Goal: Task Accomplishment & Management: Use online tool/utility

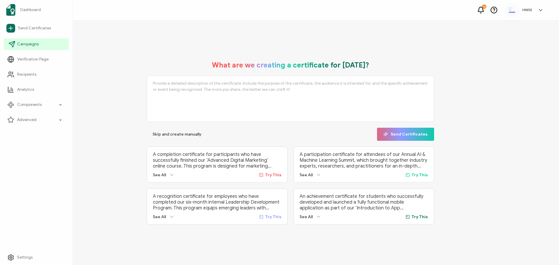
click at [27, 44] on span "Campaigns" at bounding box center [28, 44] width 22 height 6
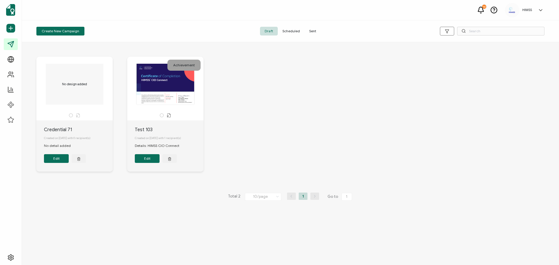
click at [310, 31] on span "Sent" at bounding box center [312, 31] width 16 height 9
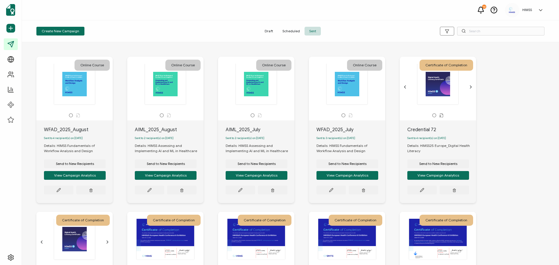
click at [102, 102] on div at bounding box center [74, 83] width 61 height 41
click at [71, 166] on span "Send to New Recipients" at bounding box center [75, 163] width 38 height 3
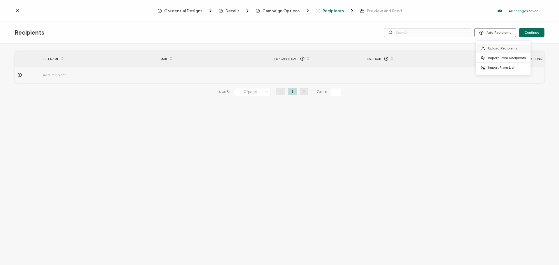
click at [488, 47] on span at bounding box center [484, 48] width 7 height 5
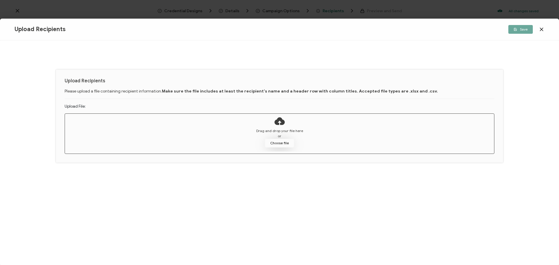
click at [275, 144] on button "Choose file" at bounding box center [279, 143] width 29 height 9
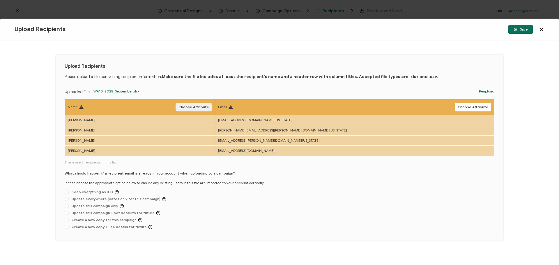
click at [209, 107] on span "Choose Attribute" at bounding box center [193, 106] width 31 height 3
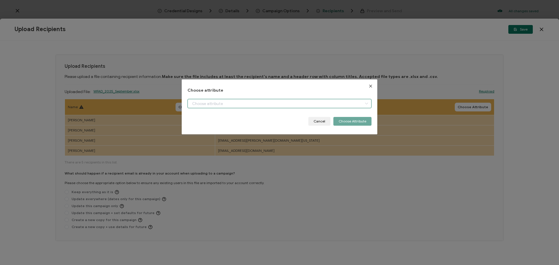
click at [212, 105] on input "dialog" at bounding box center [279, 103] width 184 height 9
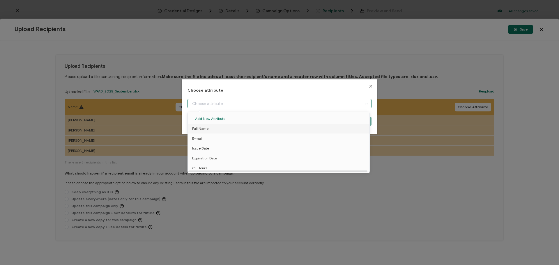
click at [206, 127] on span "Full Name" at bounding box center [200, 129] width 16 height 10
type input "Full Name"
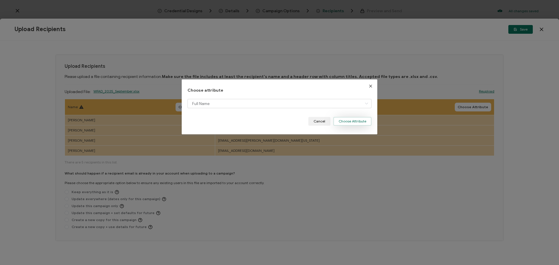
click at [339, 122] on button "Choose Attribute" at bounding box center [352, 121] width 38 height 9
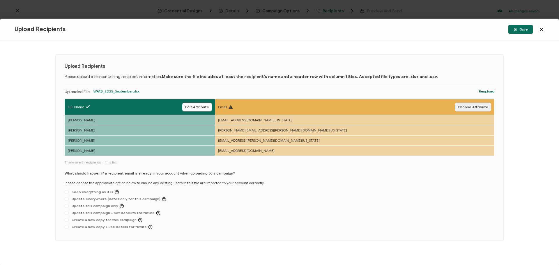
click at [467, 110] on button "Choose Attribute" at bounding box center [473, 107] width 36 height 9
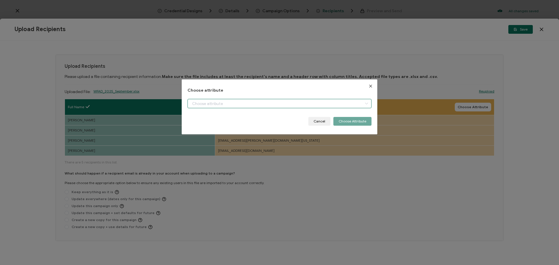
click at [235, 102] on input "dialog" at bounding box center [279, 103] width 184 height 9
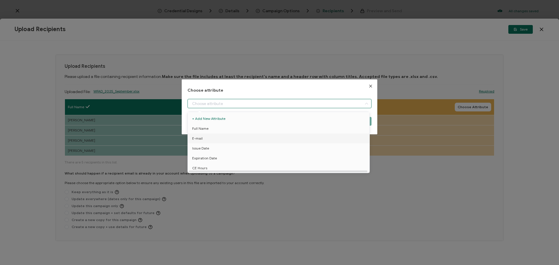
click at [198, 139] on span "E-mail" at bounding box center [197, 139] width 10 height 10
type input "E-mail"
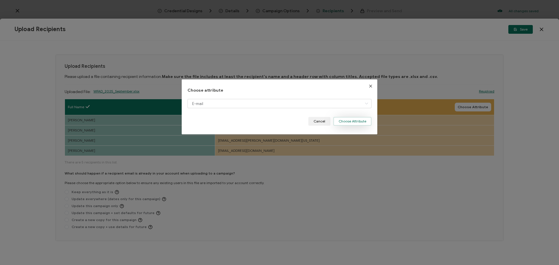
click at [344, 122] on button "Choose Attribute" at bounding box center [352, 121] width 38 height 9
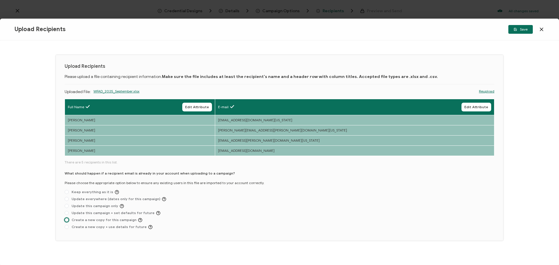
click at [68, 220] on span at bounding box center [67, 220] width 4 height 4
click at [68, 220] on input "Create a new copy for this campaign" at bounding box center [67, 220] width 4 height 5
radio input "true"
click at [522, 32] on button "Save" at bounding box center [520, 29] width 24 height 9
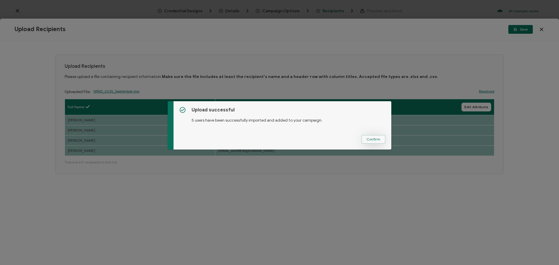
click at [373, 140] on span "Confirm" at bounding box center [373, 139] width 14 height 3
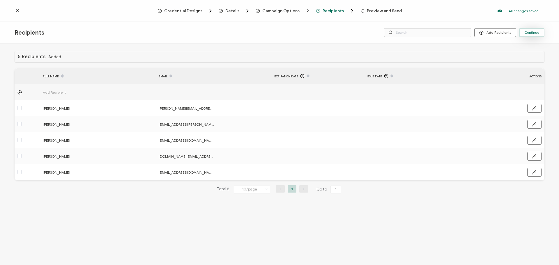
click at [529, 31] on span "Continue" at bounding box center [531, 32] width 15 height 3
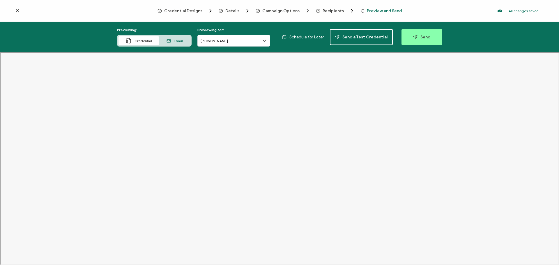
click at [178, 43] on div "Email" at bounding box center [174, 40] width 31 height 9
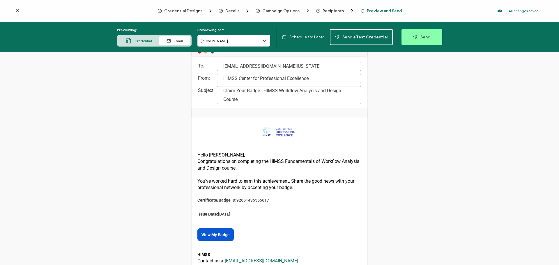
scroll to position [50, 0]
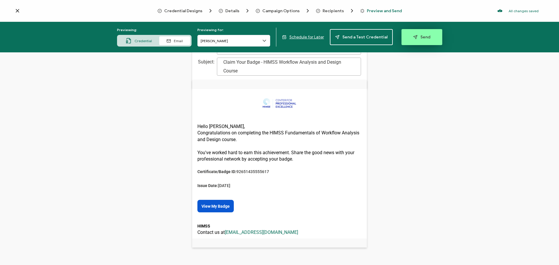
click at [421, 40] on button "Send" at bounding box center [421, 37] width 41 height 16
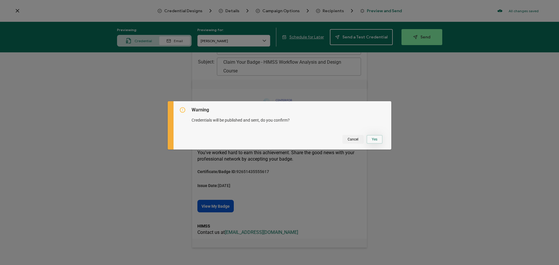
click at [373, 140] on button "Yes" at bounding box center [374, 139] width 16 height 9
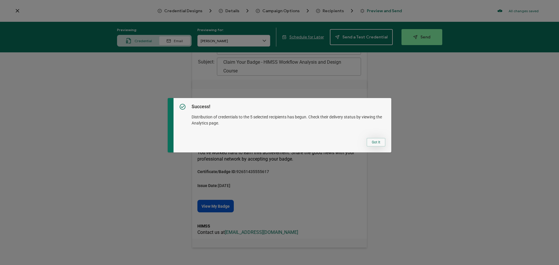
click at [373, 144] on button "Got It" at bounding box center [375, 142] width 19 height 9
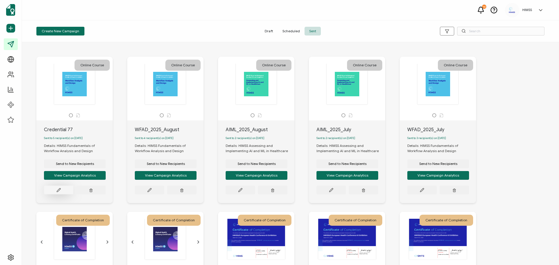
click at [59, 192] on icon at bounding box center [58, 190] width 4 height 4
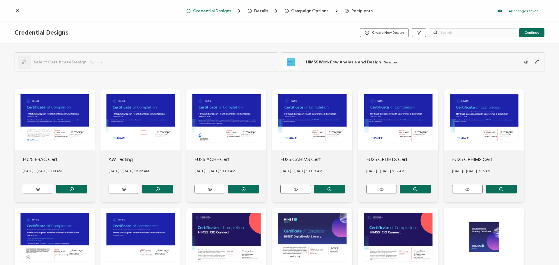
click at [256, 11] on span "Details" at bounding box center [261, 11] width 14 height 4
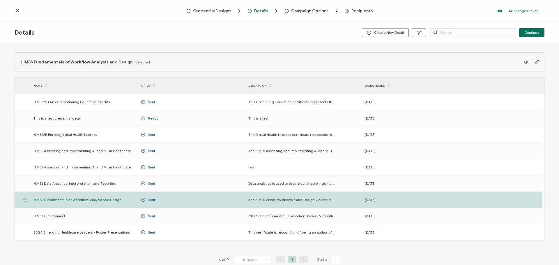
click at [315, 10] on span "Campaign Options" at bounding box center [309, 11] width 37 height 4
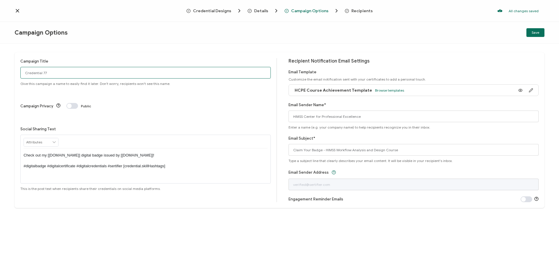
drag, startPoint x: 51, startPoint y: 73, endPoint x: 0, endPoint y: 70, distance: 51.1
click at [0, 70] on div "Campaign Title Credential 77 Give this campaign a name to easily find it later.…" at bounding box center [279, 154] width 559 height 221
type input "WFAD_September 2025"
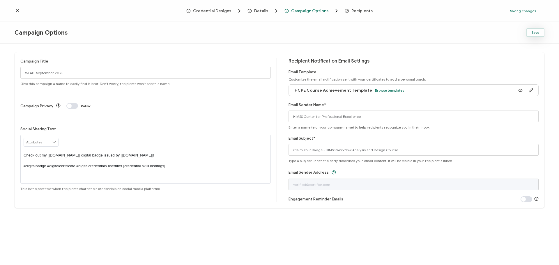
click at [536, 36] on button "Save" at bounding box center [535, 32] width 18 height 9
click at [533, 33] on span "Save" at bounding box center [535, 32] width 8 height 3
click at [18, 10] on icon at bounding box center [18, 11] width 6 height 6
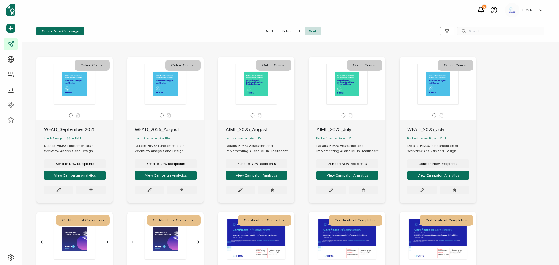
drag, startPoint x: 255, startPoint y: 165, endPoint x: 267, endPoint y: 167, distance: 11.9
click at [255, 165] on span "Send to New Recipients" at bounding box center [256, 163] width 38 height 3
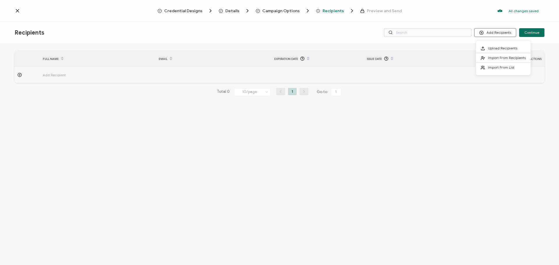
click at [483, 32] on icon at bounding box center [481, 33] width 4 height 4
click at [494, 49] on span "Upload Recipients" at bounding box center [502, 48] width 29 height 4
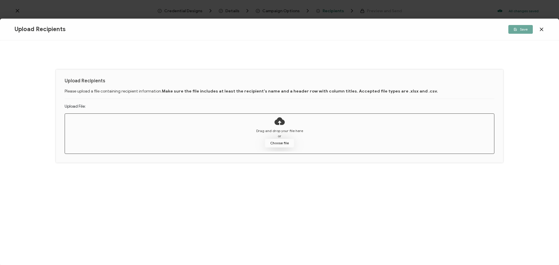
click at [275, 143] on button "Choose file" at bounding box center [279, 143] width 29 height 9
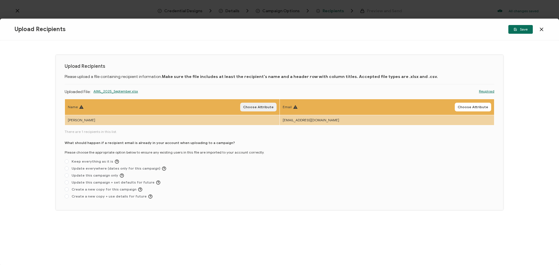
click at [253, 106] on span "Choose Attribute" at bounding box center [258, 106] width 31 height 3
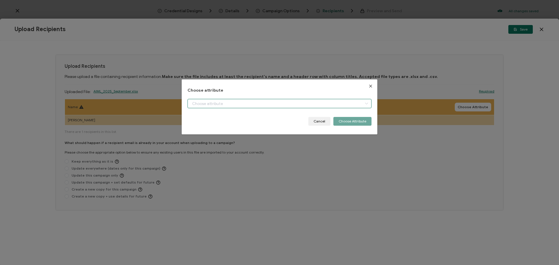
click at [198, 105] on input "dialog" at bounding box center [279, 103] width 184 height 9
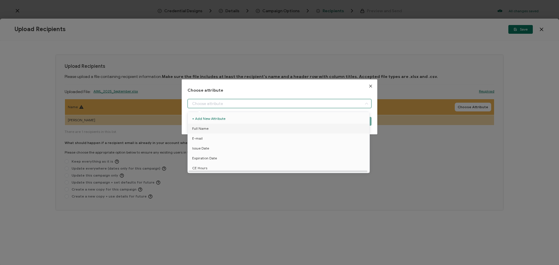
click at [197, 129] on span "Full Name" at bounding box center [200, 129] width 16 height 10
type input "Full Name"
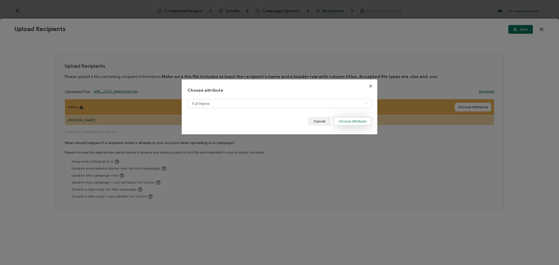
click at [354, 121] on button "Choose Attribute" at bounding box center [352, 121] width 38 height 9
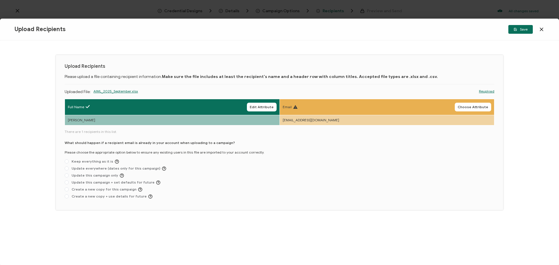
click at [471, 107] on span "Choose Attribute" at bounding box center [473, 106] width 31 height 3
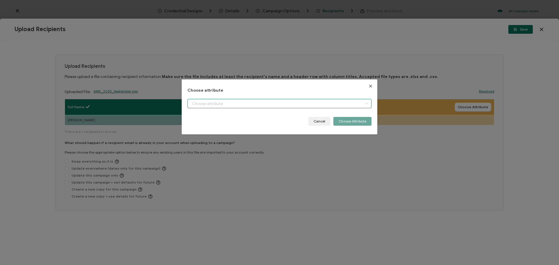
click at [233, 106] on input "dialog" at bounding box center [279, 103] width 184 height 9
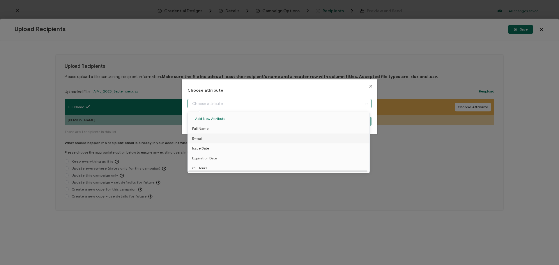
click at [208, 139] on li "E-mail" at bounding box center [279, 139] width 187 height 10
type input "E-mail"
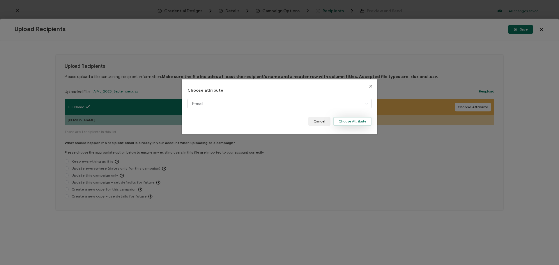
click at [345, 119] on button "Choose Attribute" at bounding box center [352, 121] width 38 height 9
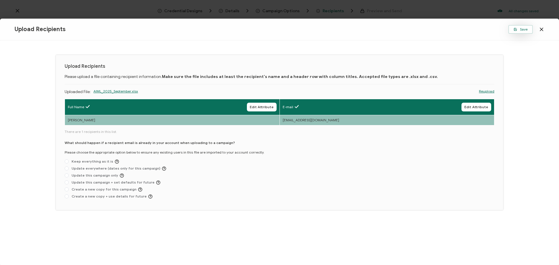
click at [509, 31] on button "Save" at bounding box center [520, 29] width 24 height 9
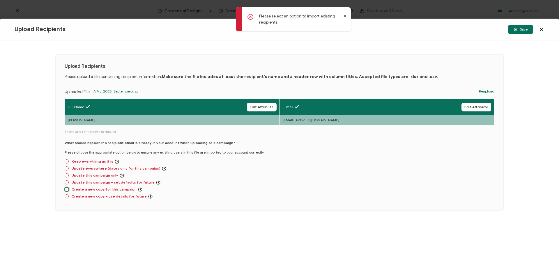
click at [66, 191] on span at bounding box center [67, 189] width 4 height 4
click at [66, 191] on input "Create a new copy for this campaign" at bounding box center [67, 189] width 4 height 5
radio input "true"
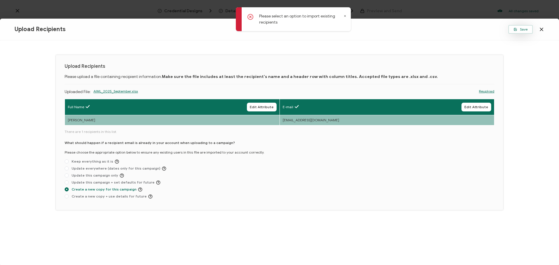
click at [515, 33] on button "Save" at bounding box center [520, 29] width 24 height 9
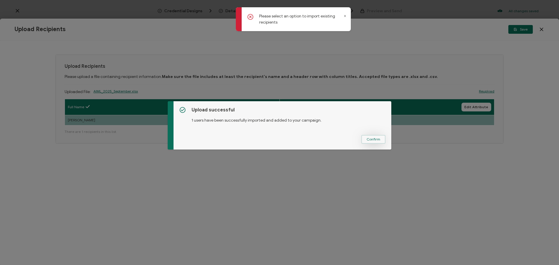
click at [368, 139] on span "Confirm" at bounding box center [373, 139] width 14 height 3
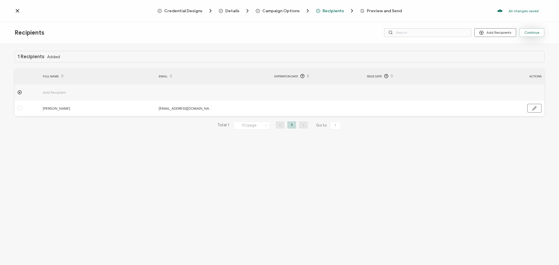
click at [529, 34] on span "Continue" at bounding box center [531, 32] width 15 height 3
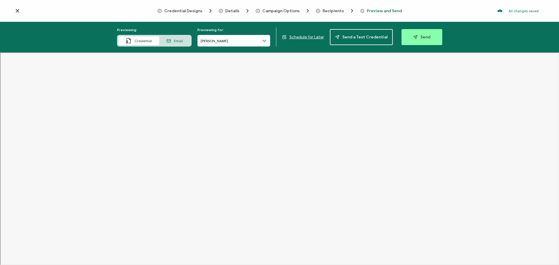
click at [186, 44] on div "Email" at bounding box center [174, 40] width 31 height 9
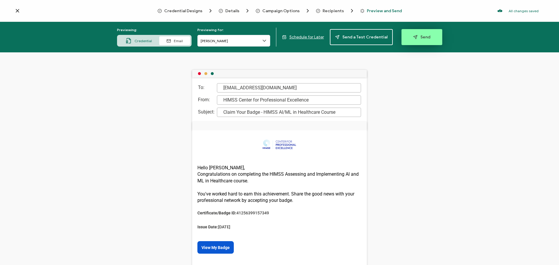
click at [421, 37] on span "Send" at bounding box center [421, 37] width 17 height 4
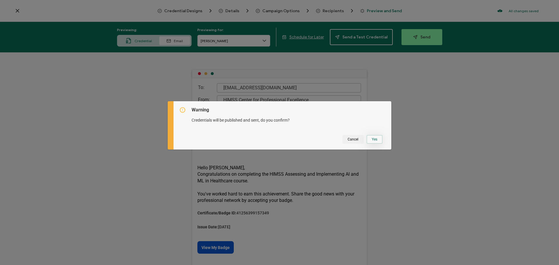
click at [375, 140] on button "Yes" at bounding box center [374, 139] width 16 height 9
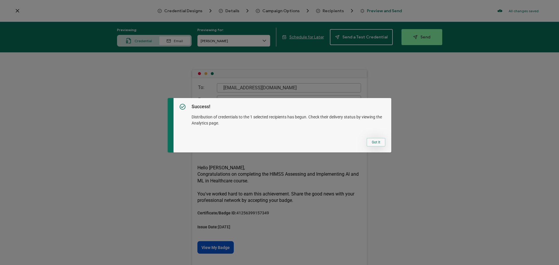
click at [373, 143] on button "Got It" at bounding box center [375, 142] width 19 height 9
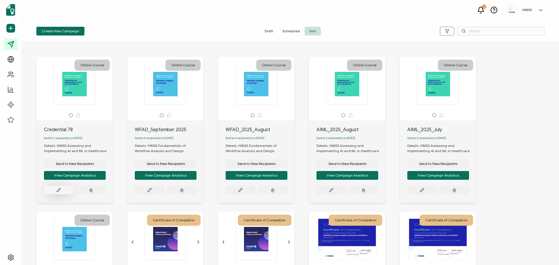
click at [60, 192] on icon at bounding box center [58, 190] width 4 height 4
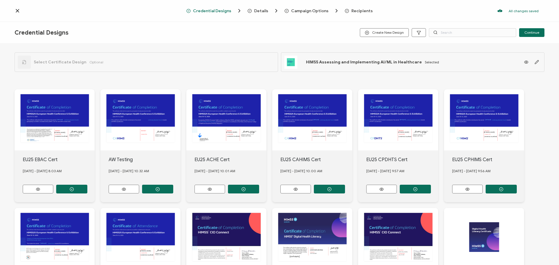
click at [297, 11] on span "Campaign Options" at bounding box center [309, 11] width 37 height 4
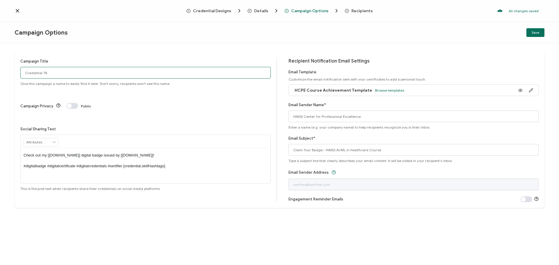
drag, startPoint x: 25, startPoint y: 74, endPoint x: 0, endPoint y: 72, distance: 25.2
click at [0, 72] on div "Campaign Title Credential 78 Give this campaign a name to easily find it later.…" at bounding box center [279, 154] width 559 height 221
type input "AIML_2025_September"
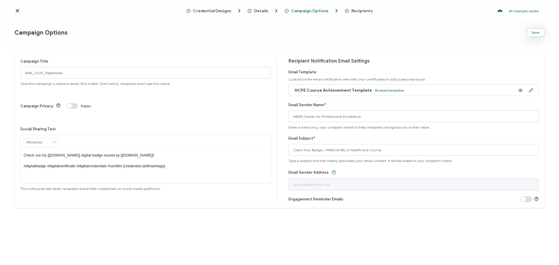
click at [537, 32] on span "Save" at bounding box center [535, 32] width 8 height 3
click at [533, 34] on span "Save" at bounding box center [535, 32] width 8 height 3
click at [18, 9] on icon at bounding box center [18, 11] width 6 height 6
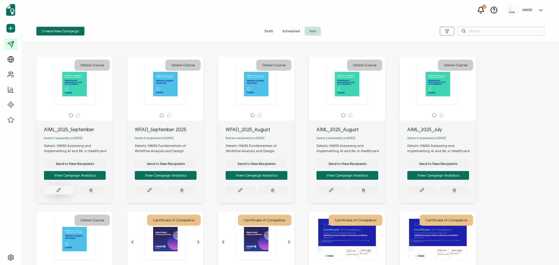
click at [55, 194] on button at bounding box center [58, 190] width 29 height 9
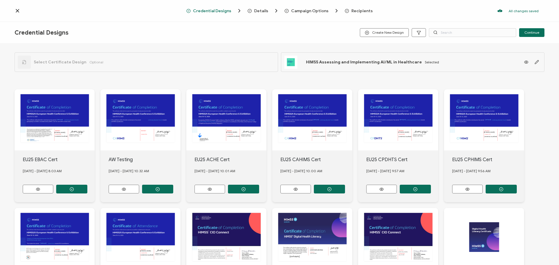
click at [262, 10] on span "Details" at bounding box center [261, 11] width 14 height 4
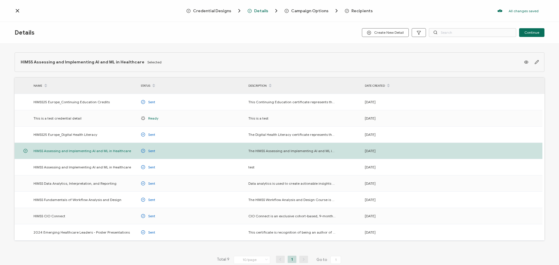
click at [207, 11] on span "Credential Designs" at bounding box center [212, 11] width 38 height 4
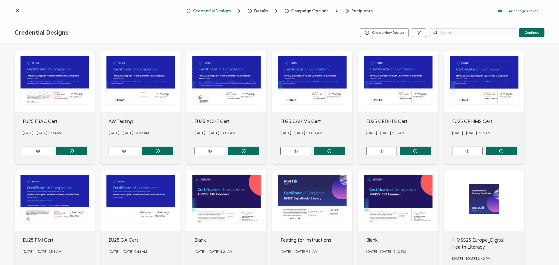
scroll to position [37, 0]
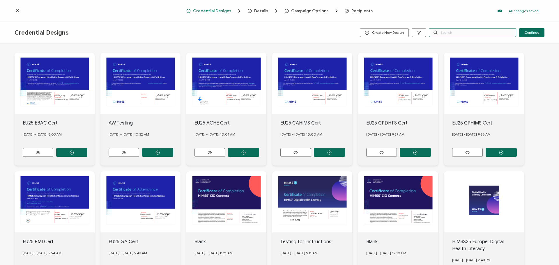
click at [446, 35] on input "text" at bounding box center [472, 32] width 87 height 9
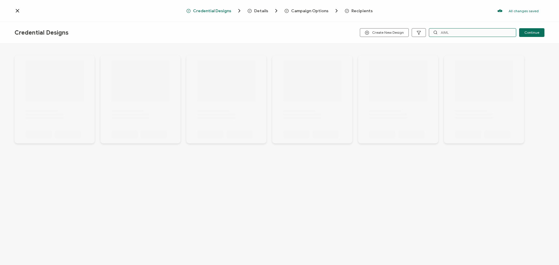
scroll to position [0, 0]
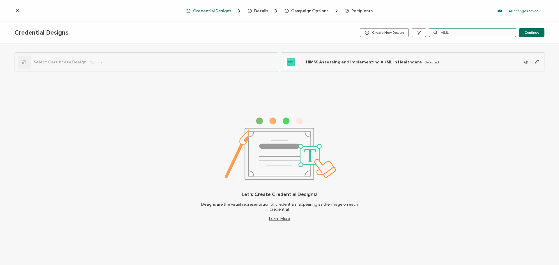
click at [451, 32] on input "AIML" at bounding box center [472, 32] width 87 height 9
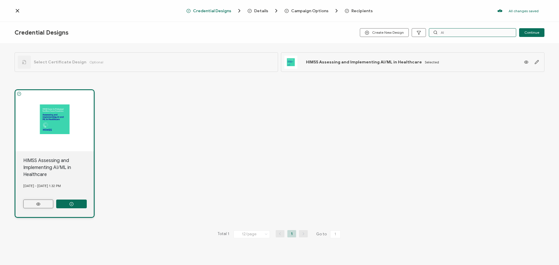
type input "AI"
click at [38, 203] on circle at bounding box center [38, 203] width 1 height 1
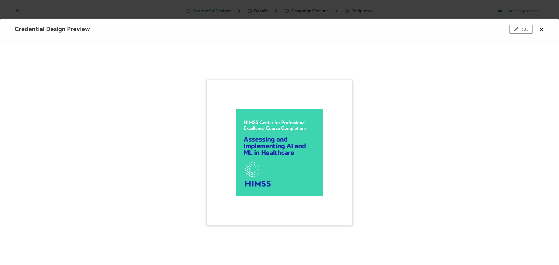
click at [541, 26] on icon at bounding box center [541, 29] width 6 height 6
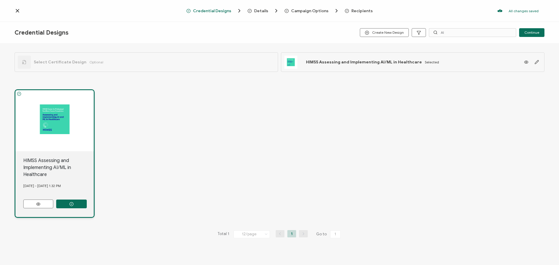
click at [18, 10] on icon at bounding box center [17, 10] width 3 height 3
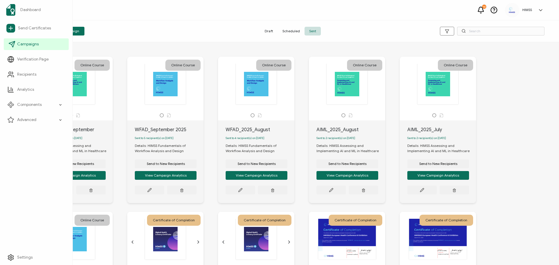
click at [27, 42] on span "Campaigns" at bounding box center [28, 44] width 22 height 6
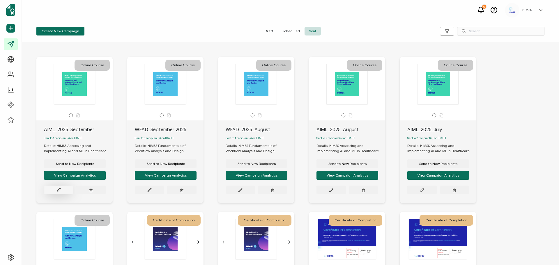
click at [65, 193] on button at bounding box center [58, 190] width 29 height 9
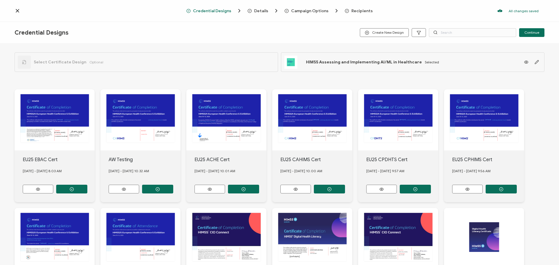
click at [260, 10] on span "Details" at bounding box center [261, 11] width 14 height 4
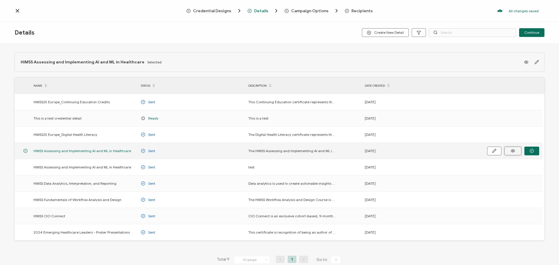
click at [515, 151] on icon at bounding box center [512, 151] width 7 height 4
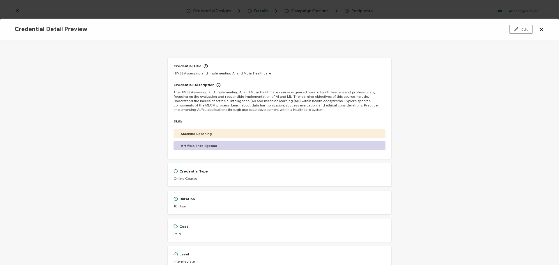
click at [541, 30] on icon at bounding box center [541, 29] width 3 height 3
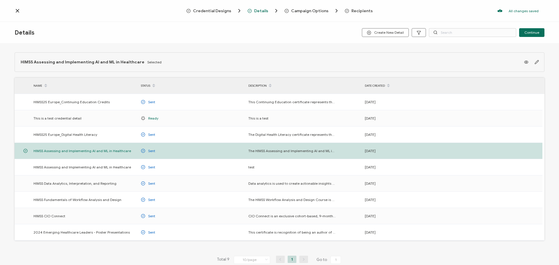
click at [224, 11] on span "Credential Designs" at bounding box center [212, 11] width 38 height 4
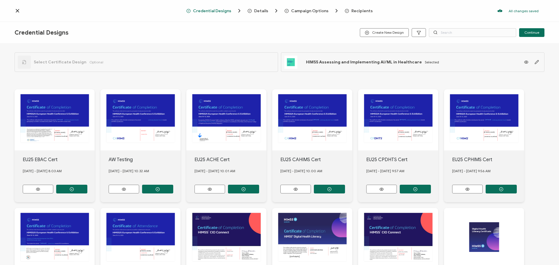
click at [257, 12] on span "Details" at bounding box center [261, 11] width 14 height 4
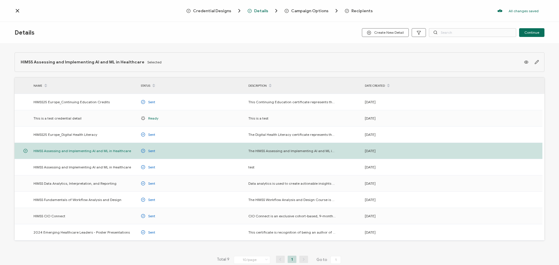
click at [290, 13] on div "Campaign Options" at bounding box center [300, 11] width 33 height 6
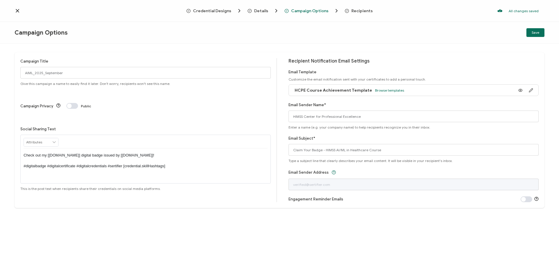
click at [16, 9] on icon at bounding box center [18, 11] width 6 height 6
